Goal: Transaction & Acquisition: Download file/media

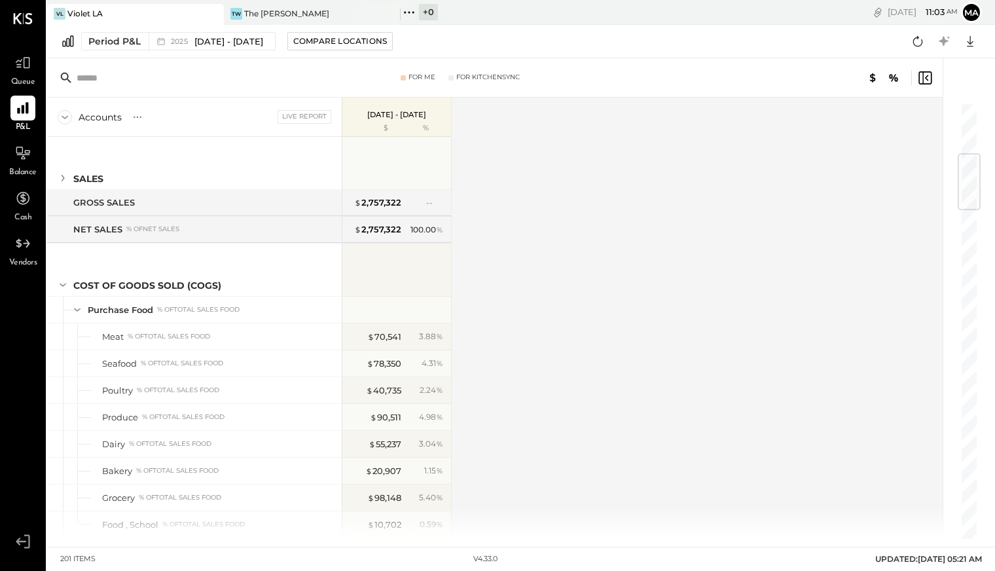
scroll to position [362, 0]
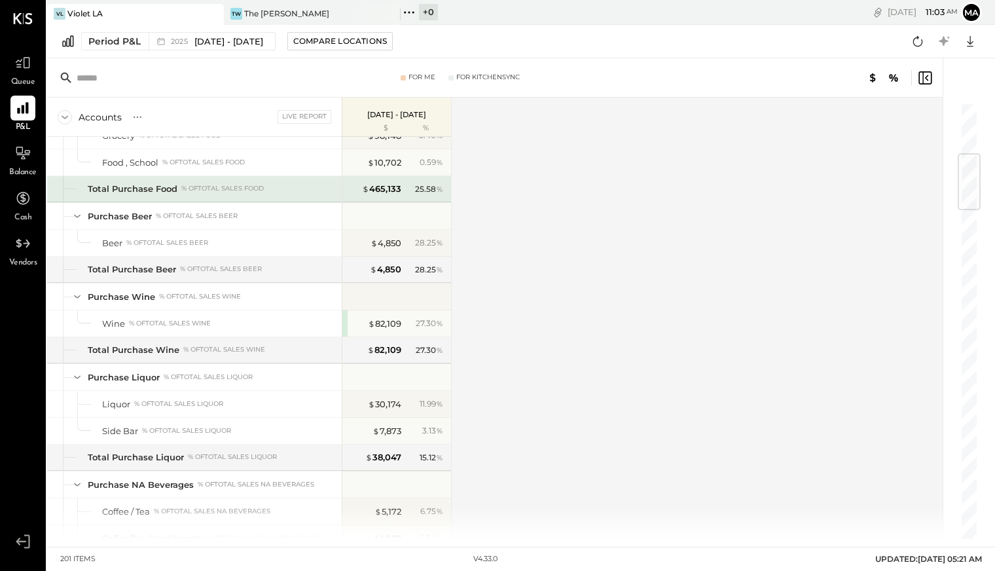
click at [439, 187] on span "%" at bounding box center [439, 188] width 7 height 10
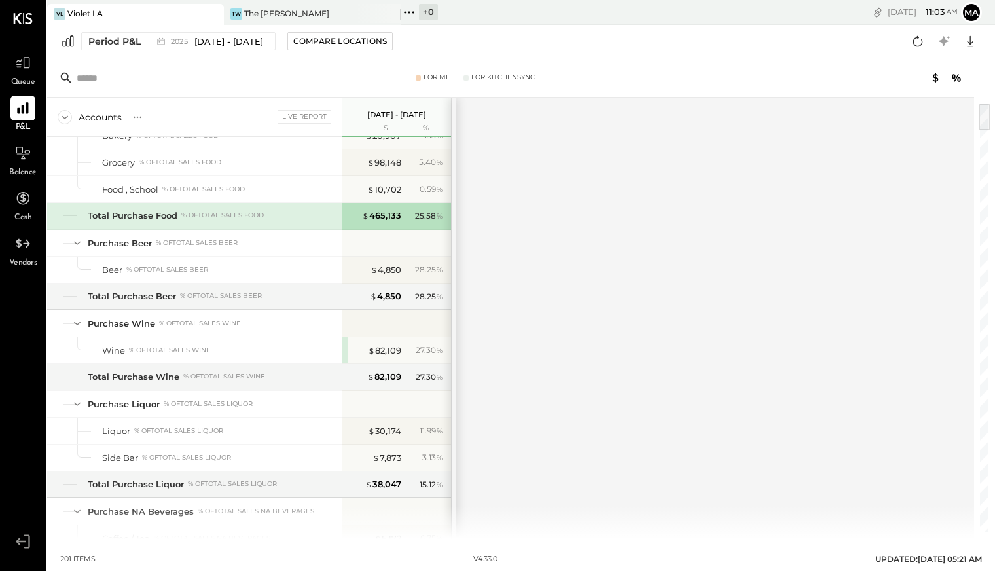
scroll to position [389, 0]
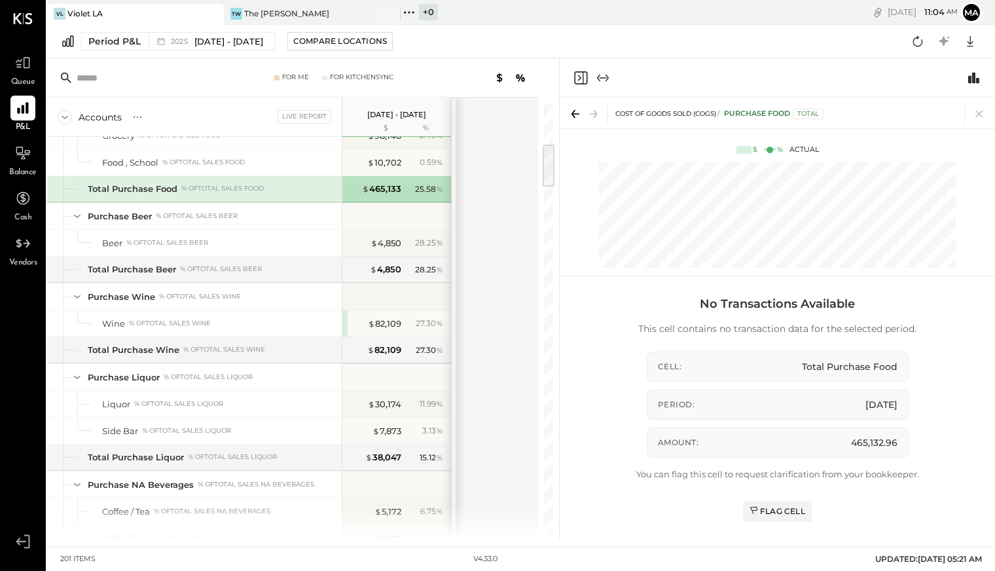
click at [495, 259] on div "Accounts S % GL Live Report [DATE] - [DATE] $ % SALES Sales Food % of GROSS SAL…" at bounding box center [293, 318] width 493 height 441
click at [501, 185] on div "Accounts S % GL Live Report [DATE] - [DATE] $ % SALES Sales Food % of GROSS SAL…" at bounding box center [293, 318] width 493 height 441
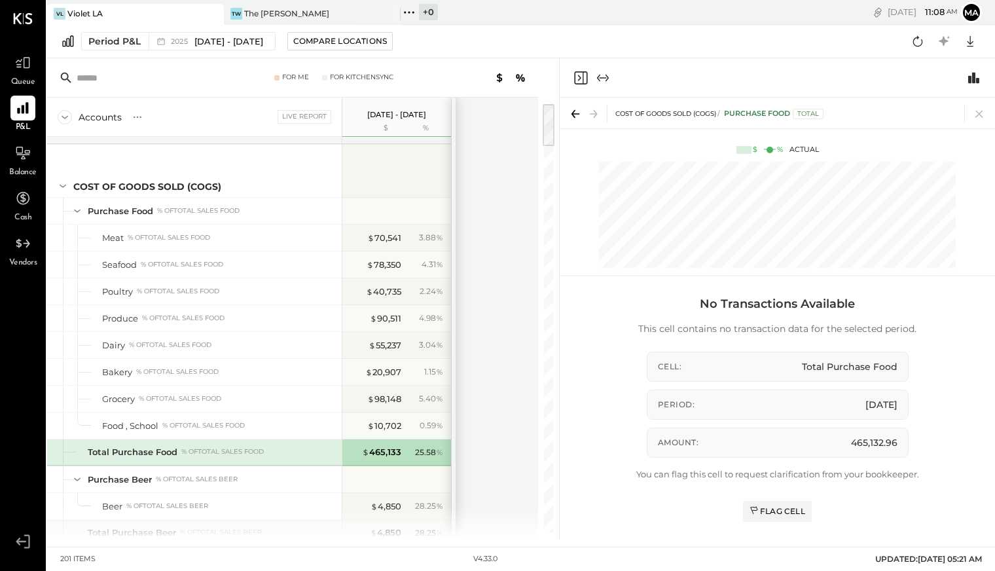
scroll to position [6, 0]
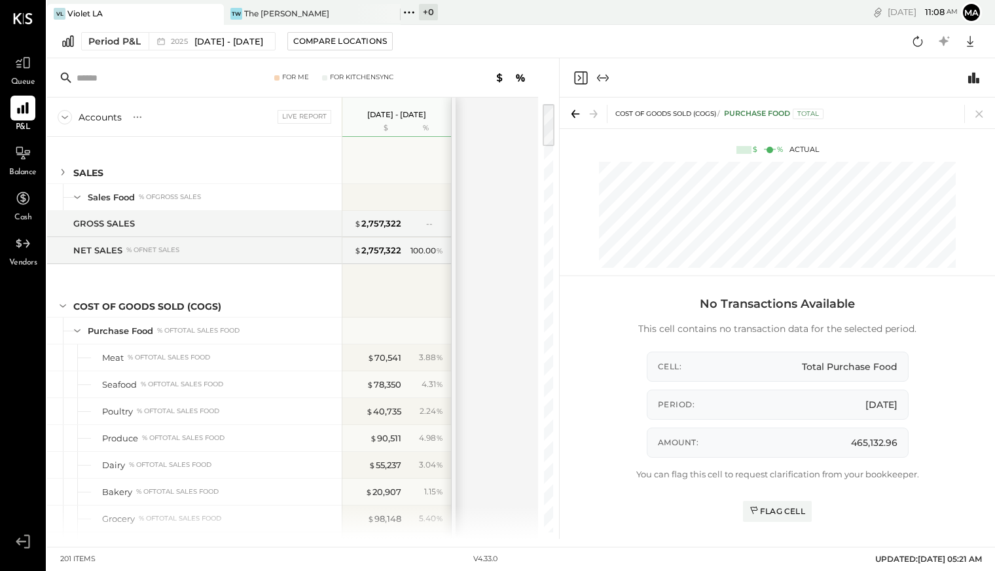
drag, startPoint x: 551, startPoint y: 171, endPoint x: 550, endPoint y: 119, distance: 51.7
click at [550, 119] on div at bounding box center [549, 125] width 12 height 42
click at [82, 193] on icon at bounding box center [77, 197] width 14 height 14
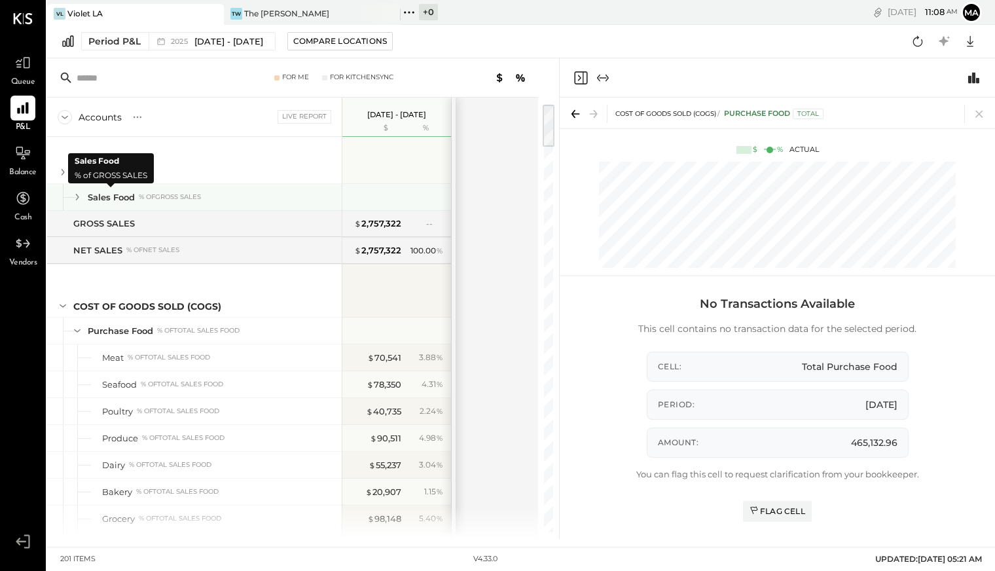
click at [116, 193] on div "Sales Food" at bounding box center [111, 197] width 47 height 12
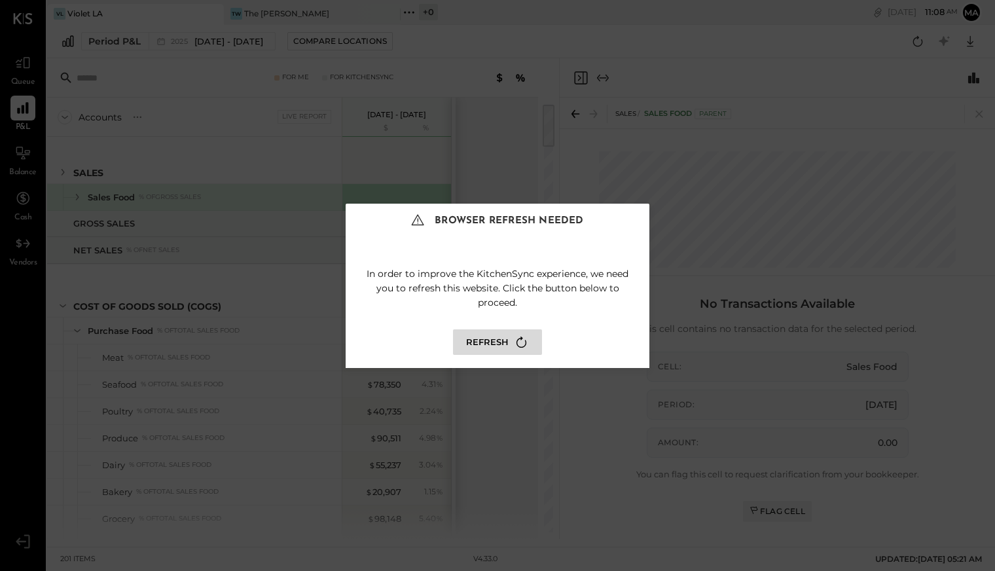
click at [499, 341] on button "Refresh" at bounding box center [497, 342] width 89 height 26
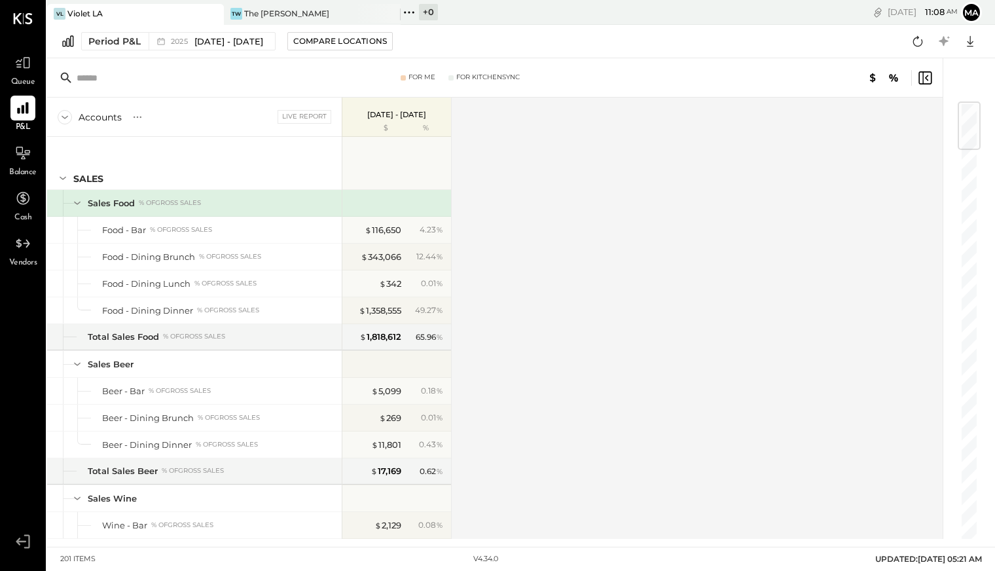
click at [490, 332] on div "Accounts S % GL Live Report [DATE] - [DATE] $ % SALES Sales Food % of GROSS SAL…" at bounding box center [496, 318] width 898 height 441
click at [495, 338] on div "Accounts S % GL Live Report [DATE] - [DATE] $ % SALES Sales Food % of GROSS SAL…" at bounding box center [496, 318] width 898 height 441
click at [496, 100] on div "Accounts S % GL Live Report [DATE] - [DATE] $ % SALES Sales Food % of GROSS SAL…" at bounding box center [496, 318] width 898 height 441
click at [498, 170] on div "Accounts S % GL Live Report [DATE] - [DATE] $ % SALES Sales Food % of GROSS SAL…" at bounding box center [496, 318] width 898 height 441
click at [970, 40] on icon at bounding box center [970, 41] width 17 height 17
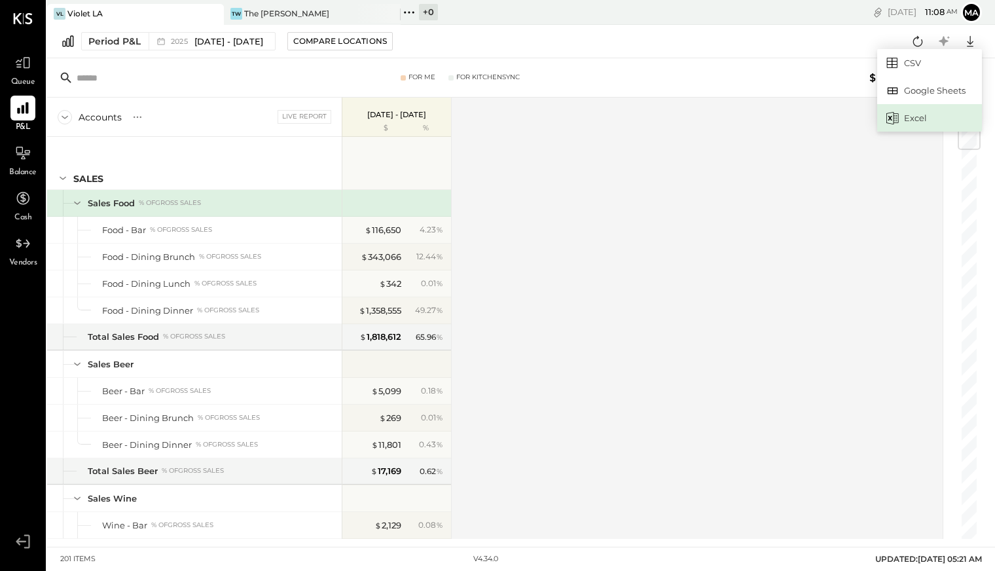
click at [946, 109] on div "Excel" at bounding box center [929, 118] width 105 height 28
